Goal: Check status: Check status

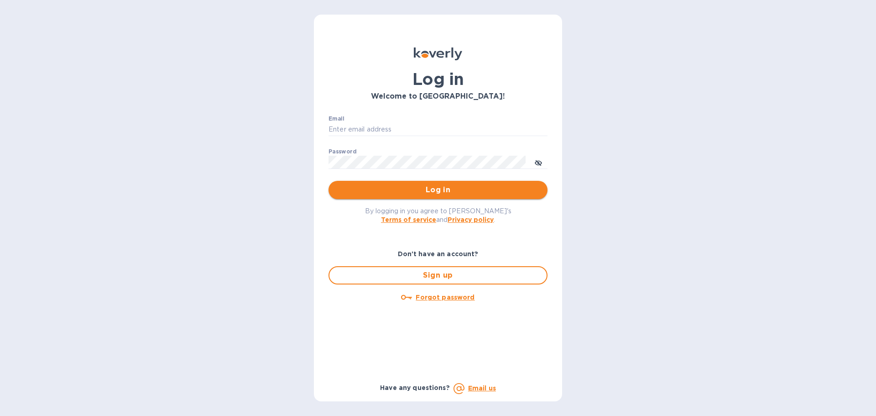
type input "syim@ulogusa.com"
click at [348, 189] on span "Log in" at bounding box center [438, 189] width 204 height 11
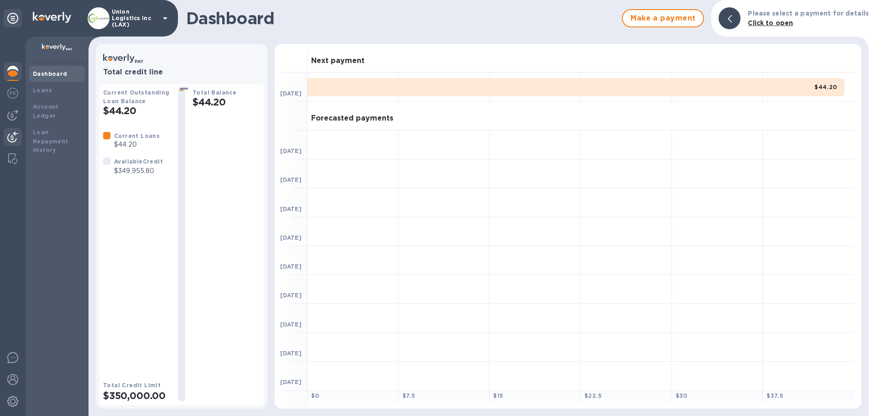
click at [9, 137] on img at bounding box center [12, 136] width 11 height 11
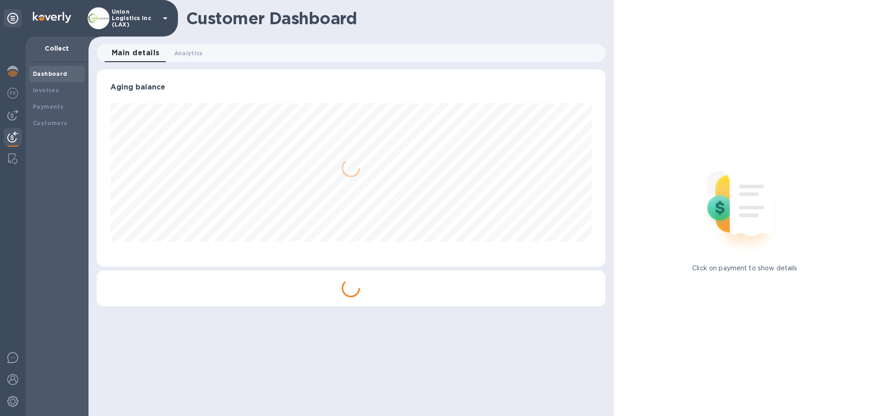
scroll to position [197, 508]
click at [58, 108] on b "Payments" at bounding box center [48, 106] width 31 height 7
